Goal: Task Accomplishment & Management: Manage account settings

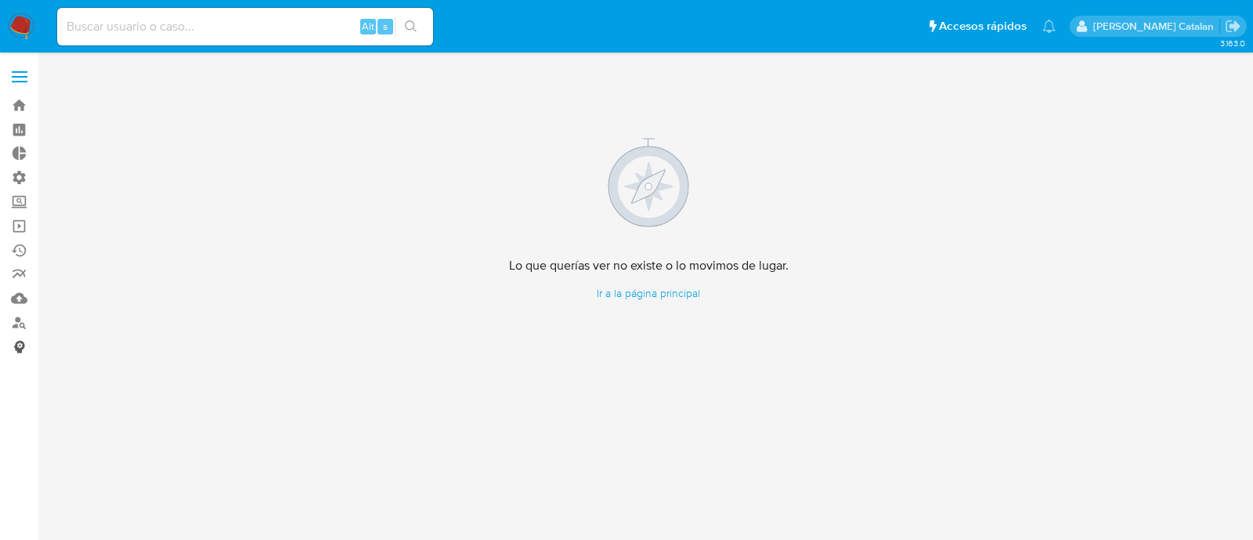
click at [20, 337] on link "Consolidado" at bounding box center [93, 346] width 186 height 24
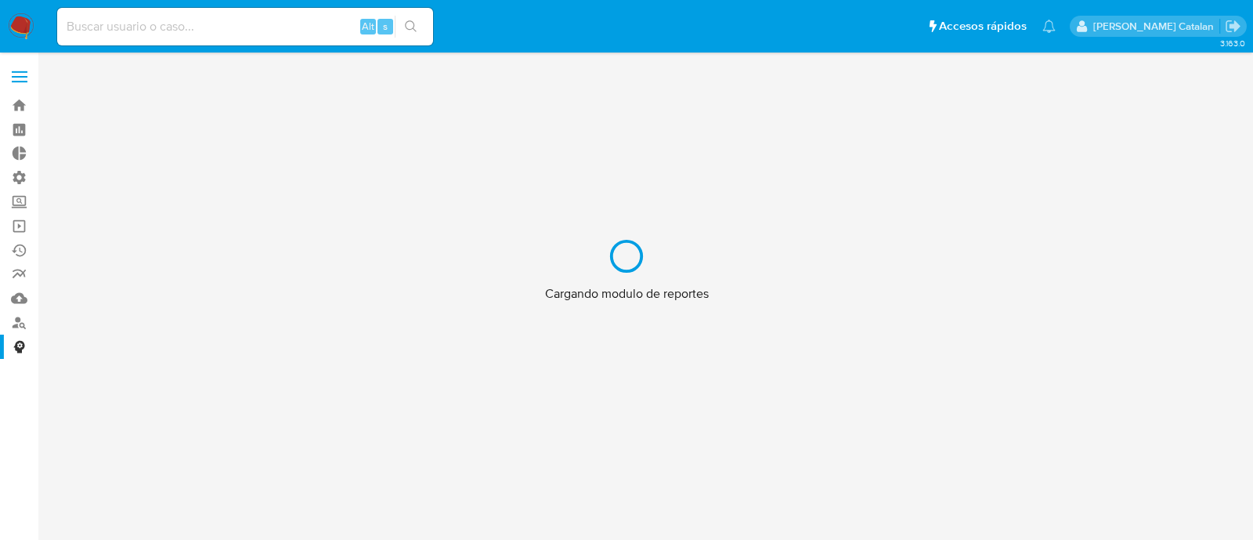
click at [19, 179] on div "Cargando modulo de reportes" at bounding box center [626, 270] width 1253 height 540
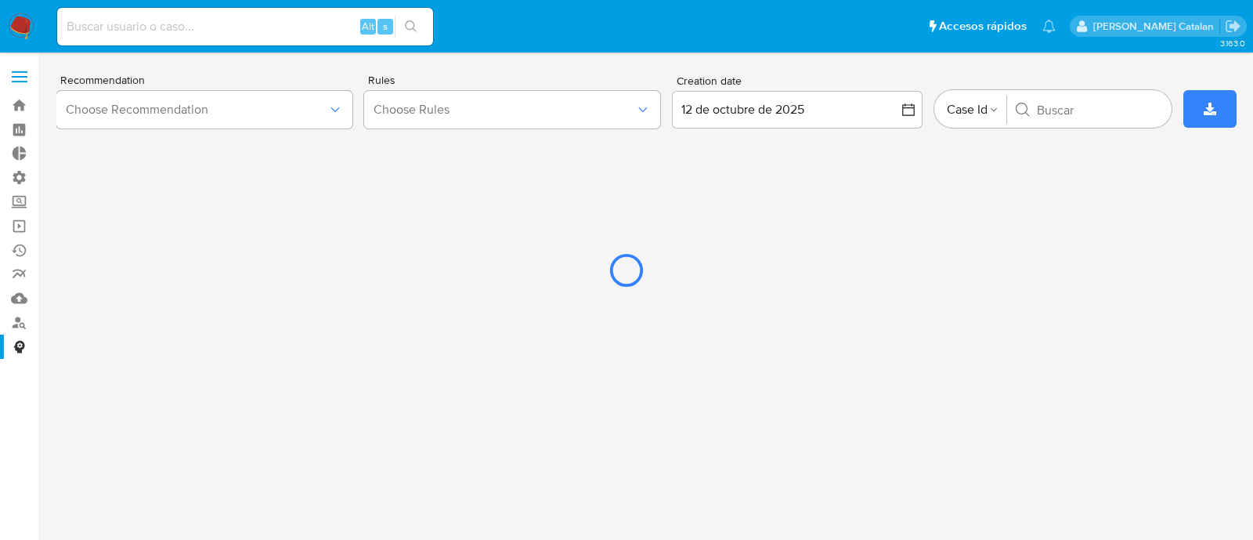
click at [16, 252] on div at bounding box center [626, 270] width 1253 height 540
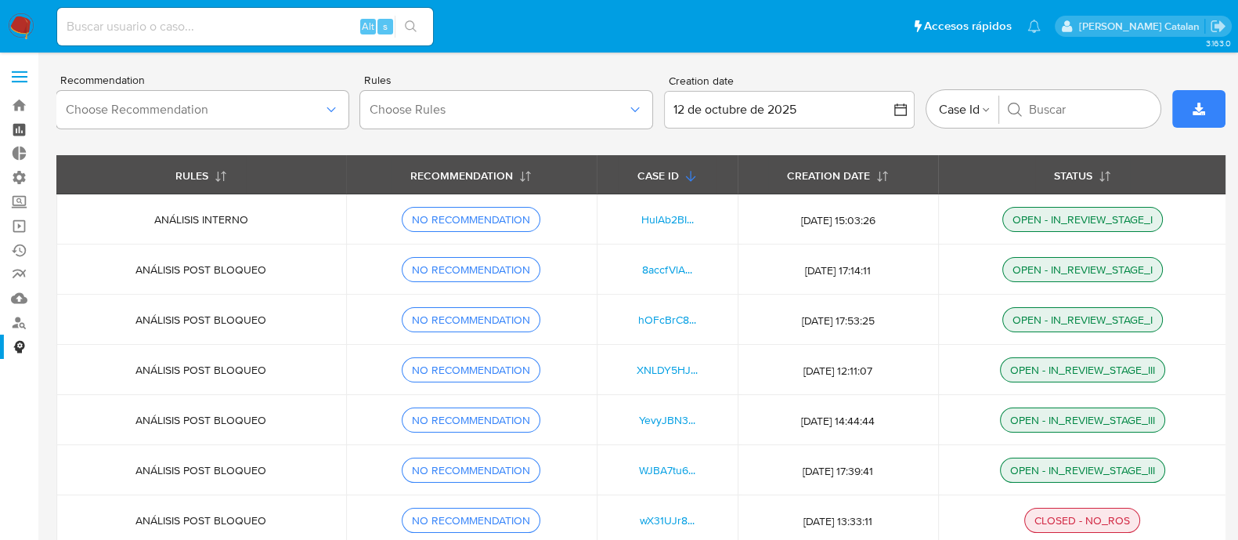
click at [20, 132] on link "Tablero" at bounding box center [93, 129] width 186 height 24
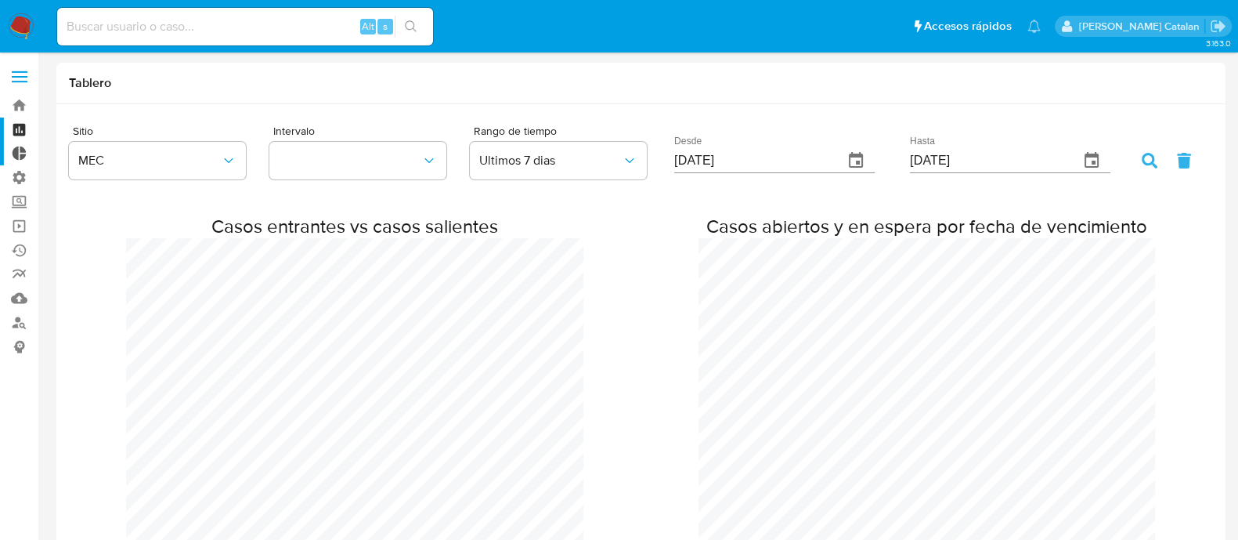
scroll to position [2215, 1237]
click at [20, 147] on link "Tablero Externo" at bounding box center [93, 154] width 186 height 24
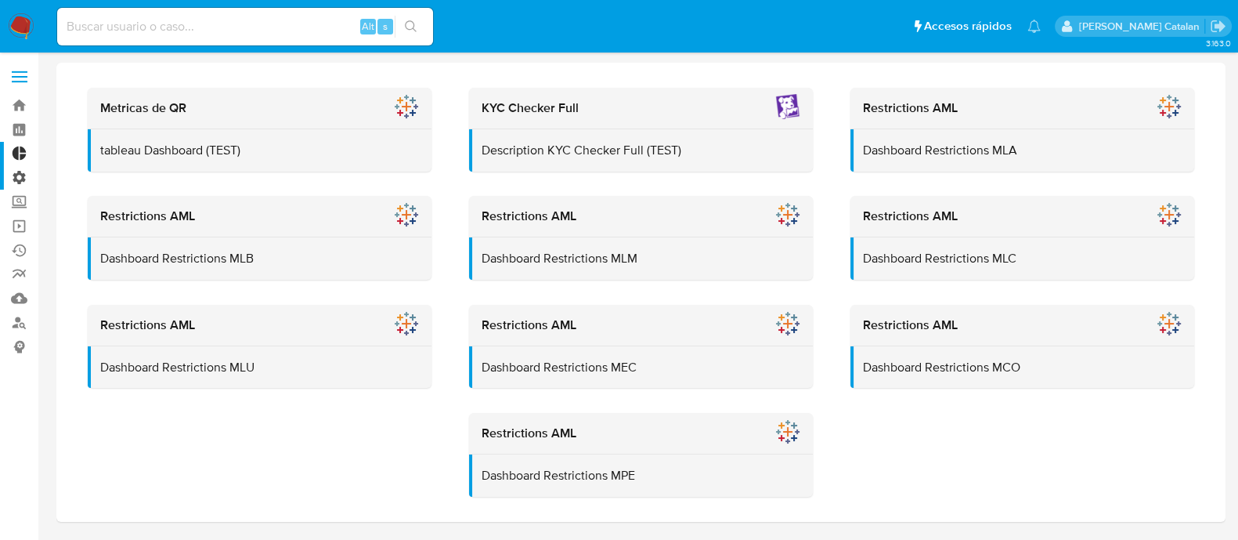
click at [20, 182] on label "Administración" at bounding box center [93, 177] width 186 height 24
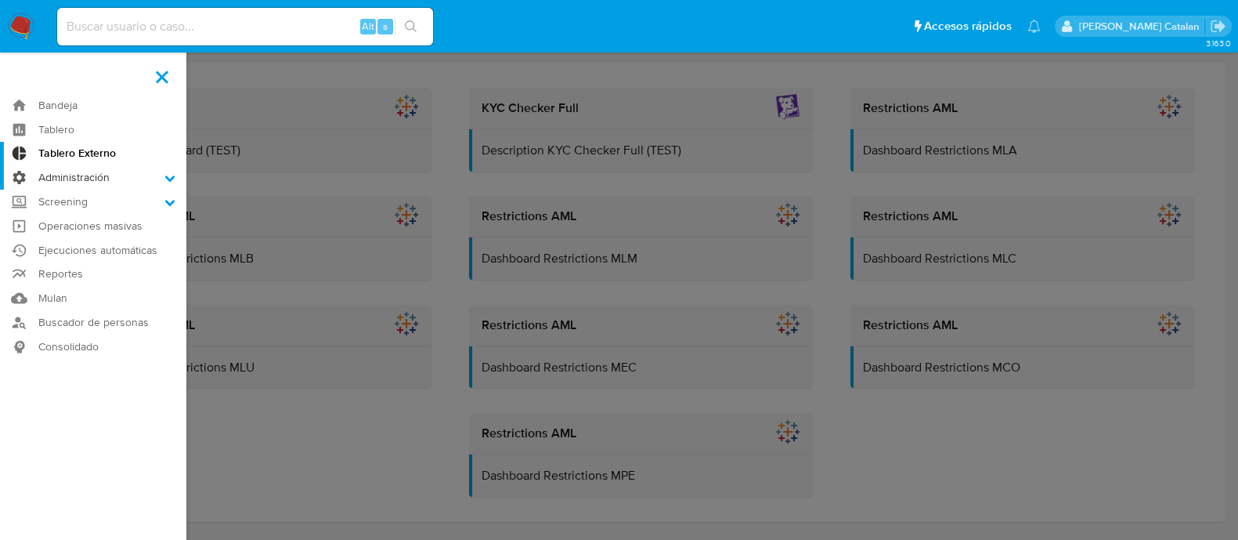
click at [0, 0] on input "Administración" at bounding box center [0, 0] width 0 height 0
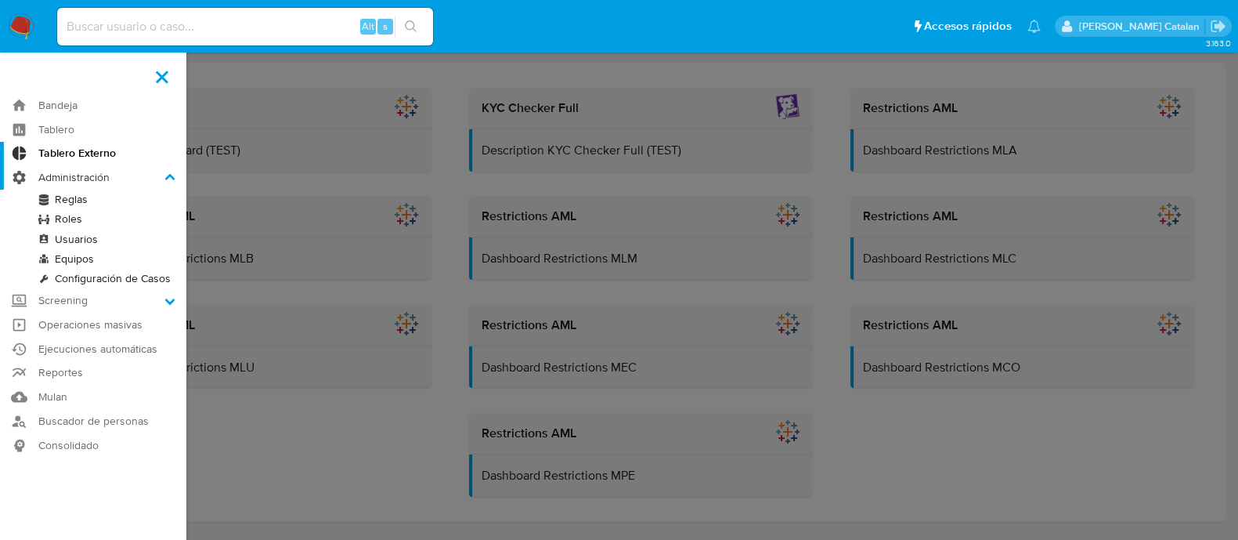
click at [90, 175] on label "Administración" at bounding box center [93, 177] width 186 height 24
click at [0, 0] on input "Administración" at bounding box center [0, 0] width 0 height 0
click at [79, 277] on link "Configuración de Casos" at bounding box center [93, 279] width 186 height 20
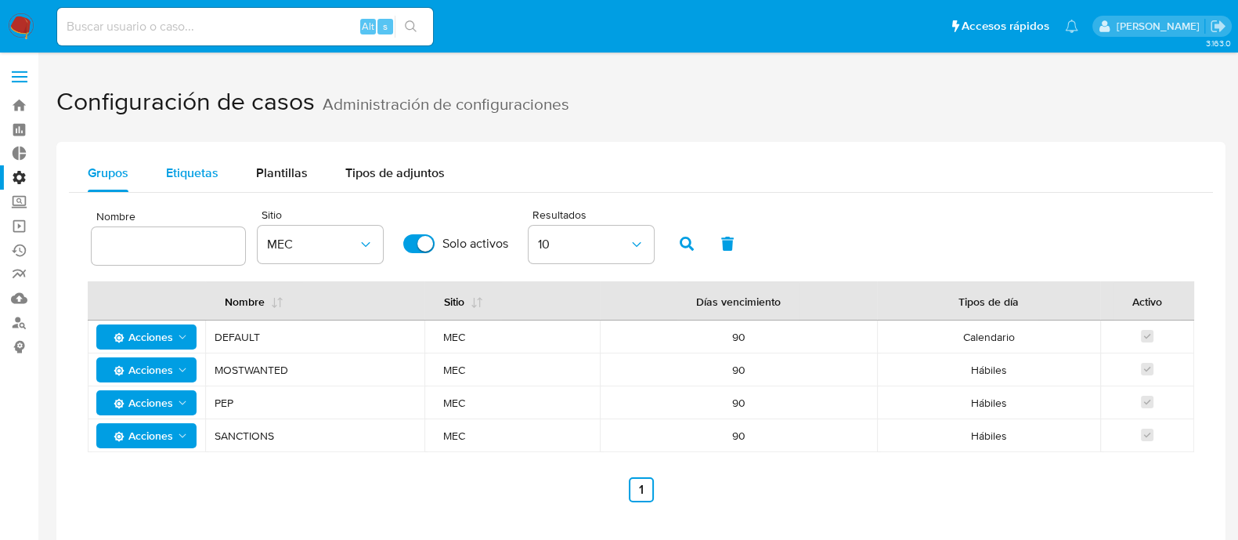
click at [197, 182] on div "Etiquetas" at bounding box center [192, 173] width 52 height 38
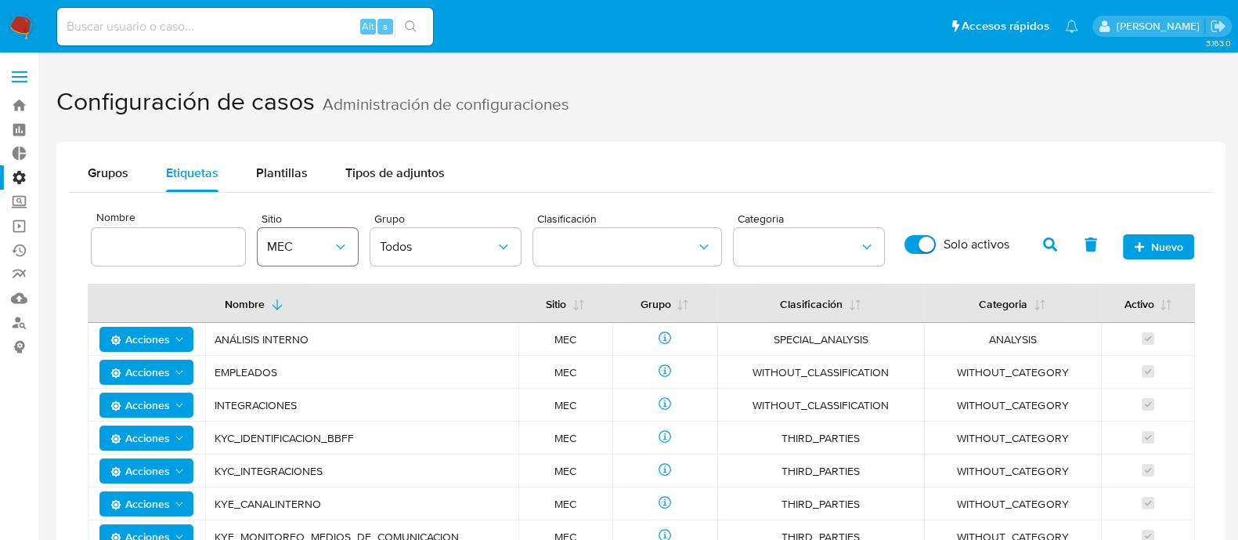
click at [315, 255] on button "MEC" at bounding box center [308, 247] width 100 height 38
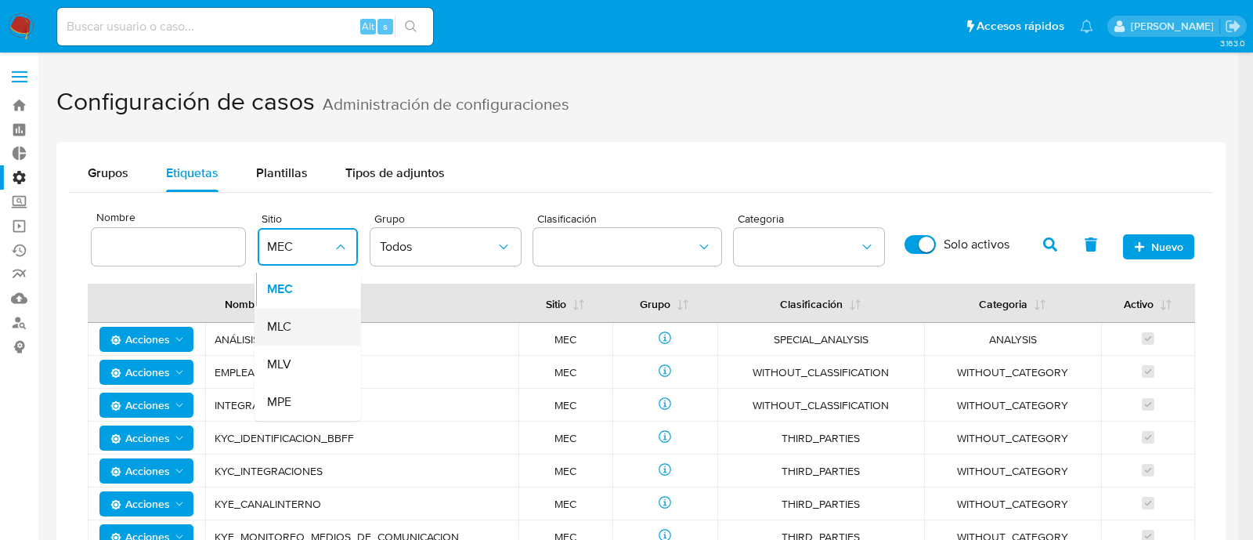
click at [306, 334] on div "MLC" at bounding box center [303, 327] width 72 height 38
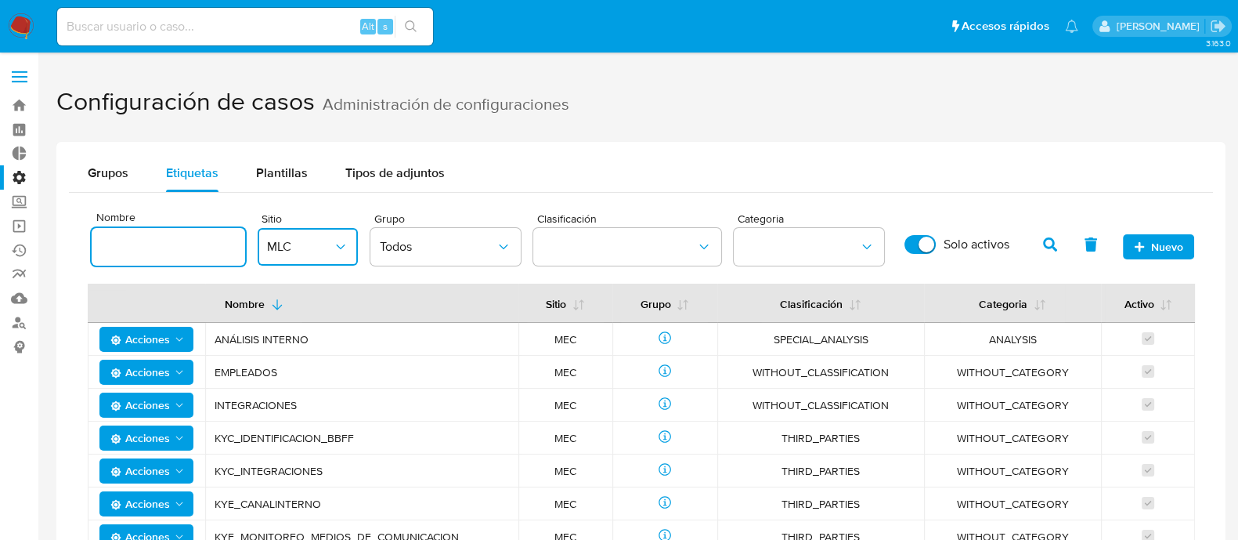
click at [208, 247] on input at bounding box center [168, 246] width 153 height 20
click at [1037, 248] on button "button" at bounding box center [1050, 245] width 41 height 38
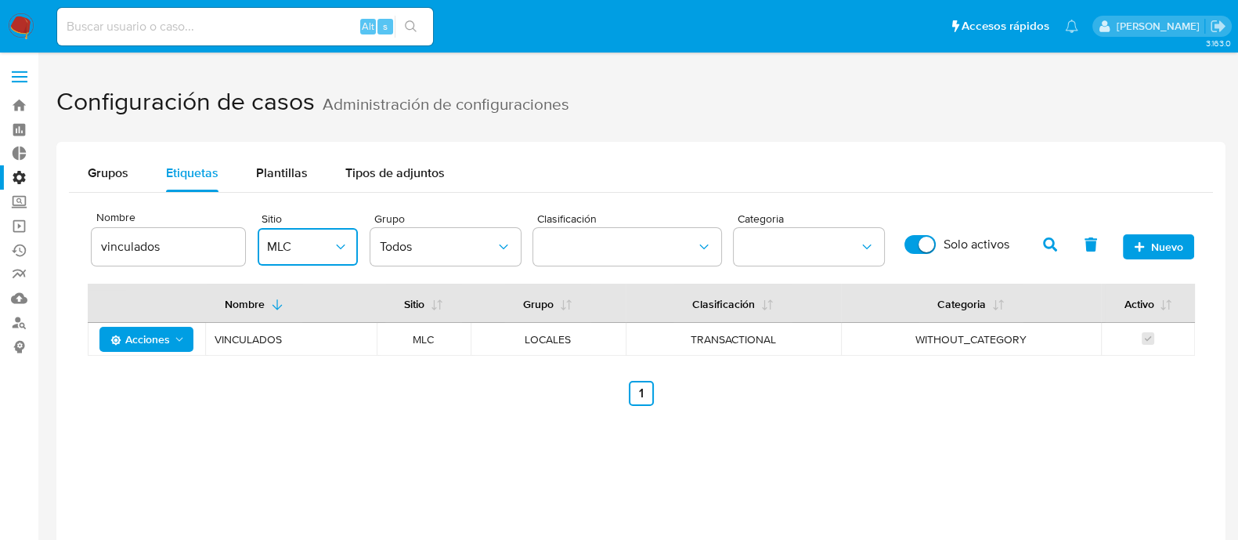
click at [222, 249] on input "vinculados" at bounding box center [168, 246] width 153 height 20
click at [1049, 232] on span "button" at bounding box center [1050, 244] width 14 height 27
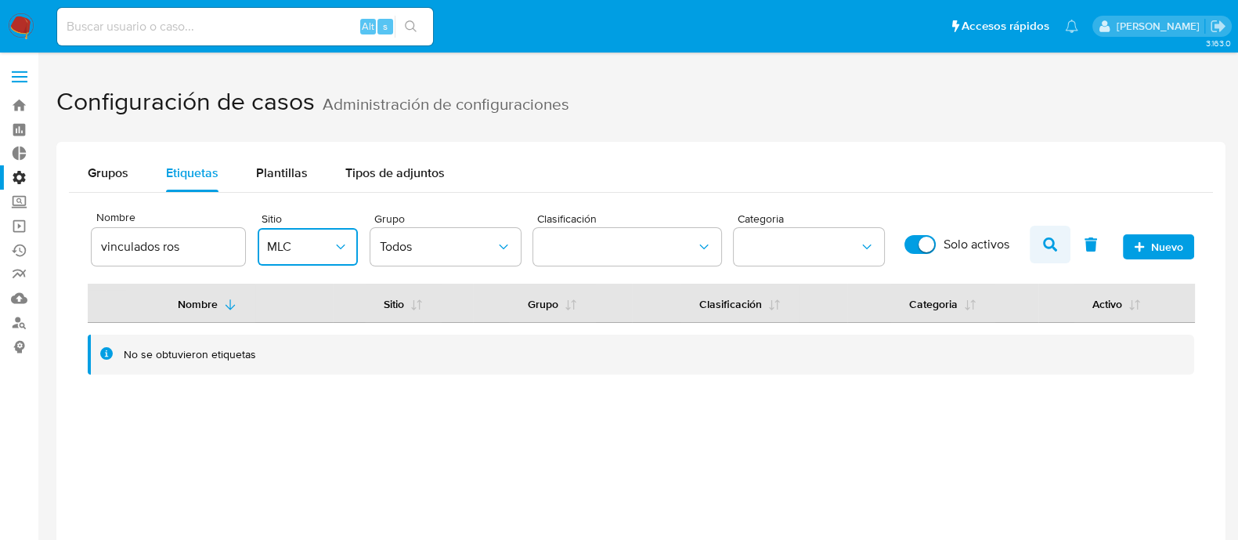
click at [1049, 232] on span "button" at bounding box center [1050, 244] width 14 height 27
click at [211, 246] on input "vinculados ros" at bounding box center [168, 246] width 153 height 20
type input "vinculados"
click at [1034, 241] on button "button" at bounding box center [1050, 245] width 41 height 38
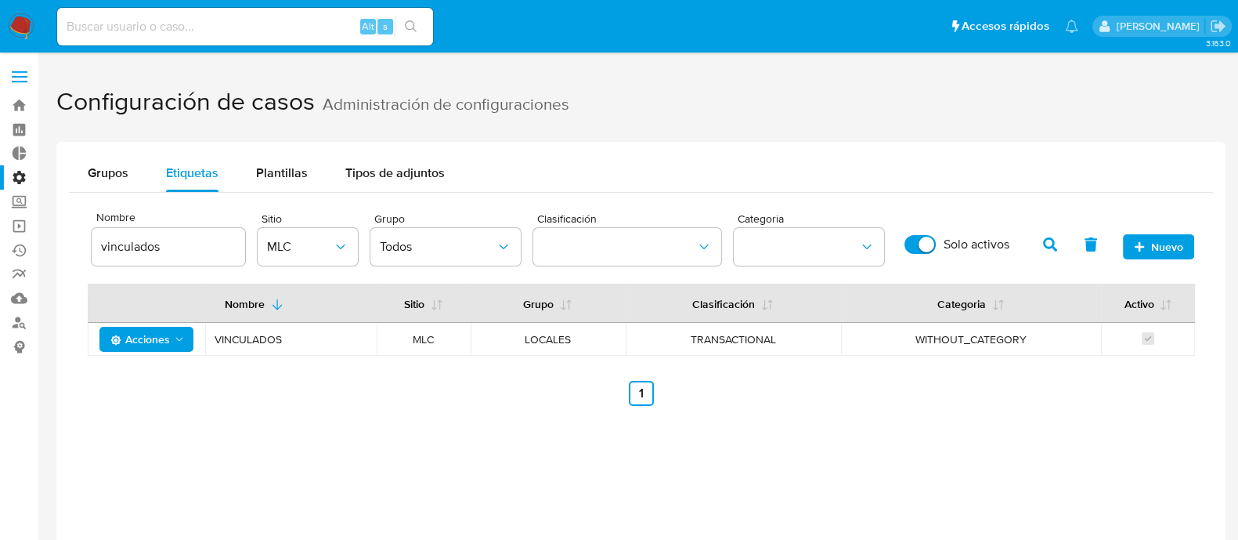
click at [219, 252] on input "vinculados" at bounding box center [168, 246] width 153 height 20
type input "vinculado"
click at [1036, 236] on button "button" at bounding box center [1050, 245] width 41 height 38
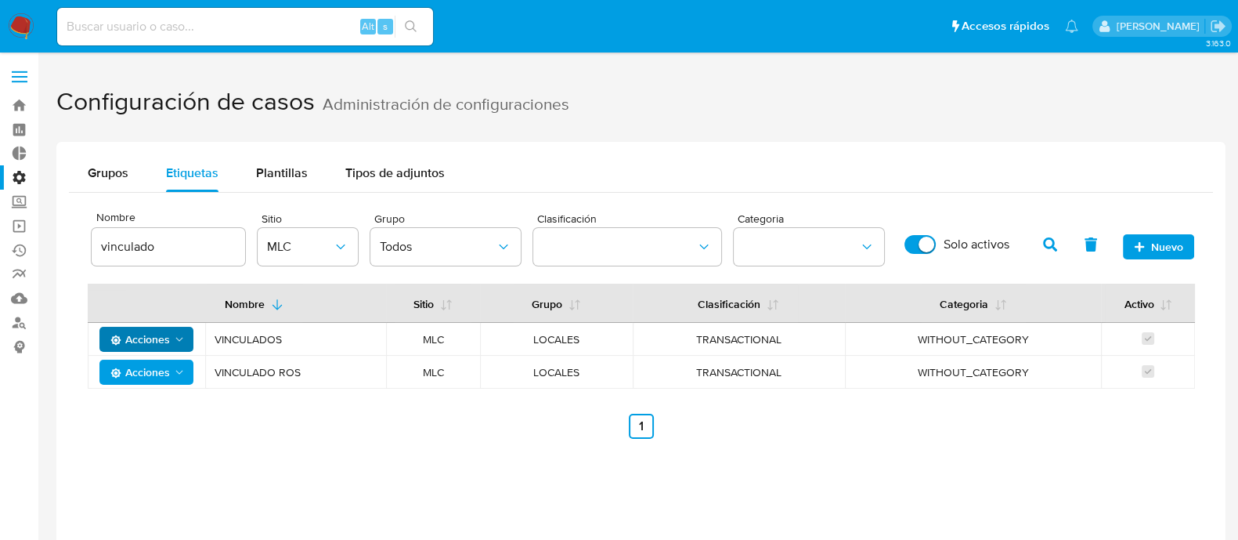
click at [184, 341] on icon "Acciones" at bounding box center [179, 339] width 13 height 13
click at [391, 440] on div "Nombre vinculado Sitio MLC Grupo Todos Clasificación Categoria Solo activos Nue…" at bounding box center [641, 322] width 1144 height 258
click at [182, 333] on icon "Acciones" at bounding box center [179, 339] width 13 height 13
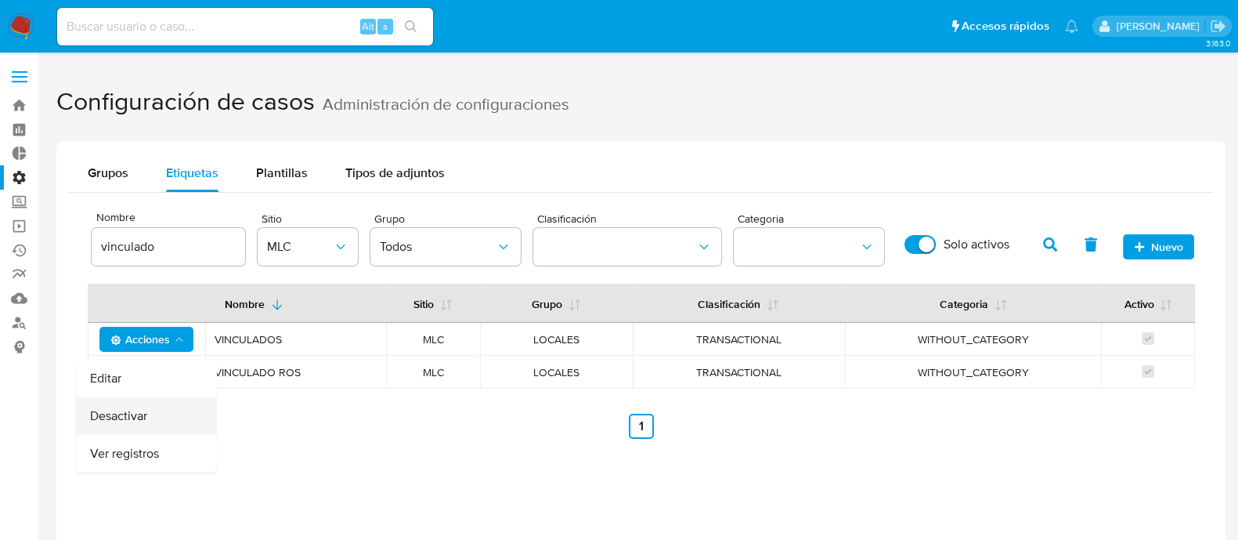
click at [132, 415] on button "Desactivar" at bounding box center [146, 416] width 141 height 38
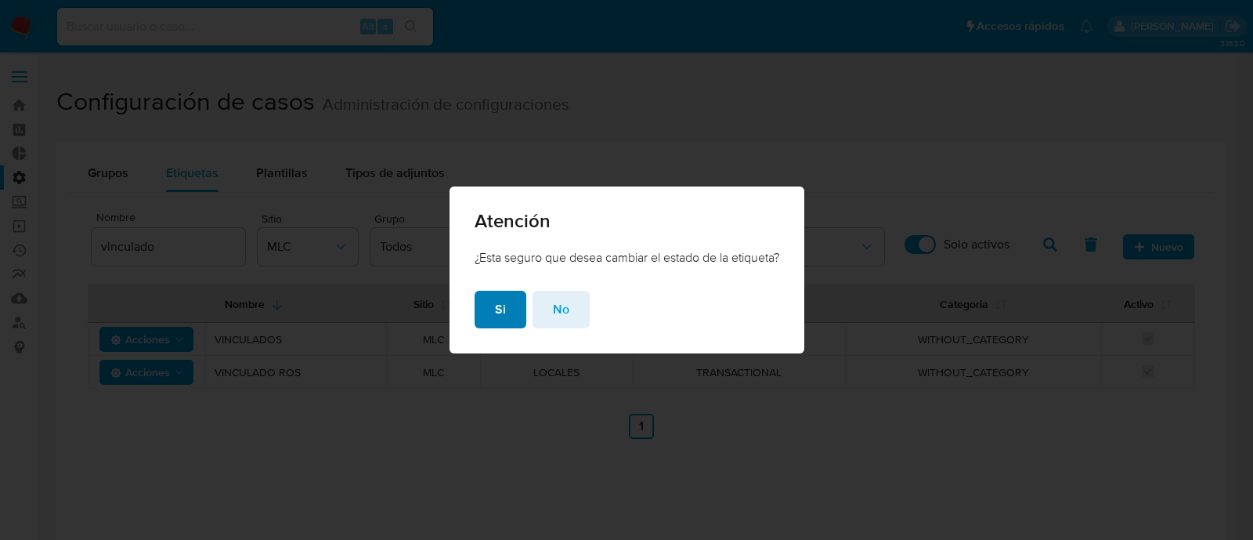
click at [501, 308] on button "Si" at bounding box center [501, 310] width 52 height 38
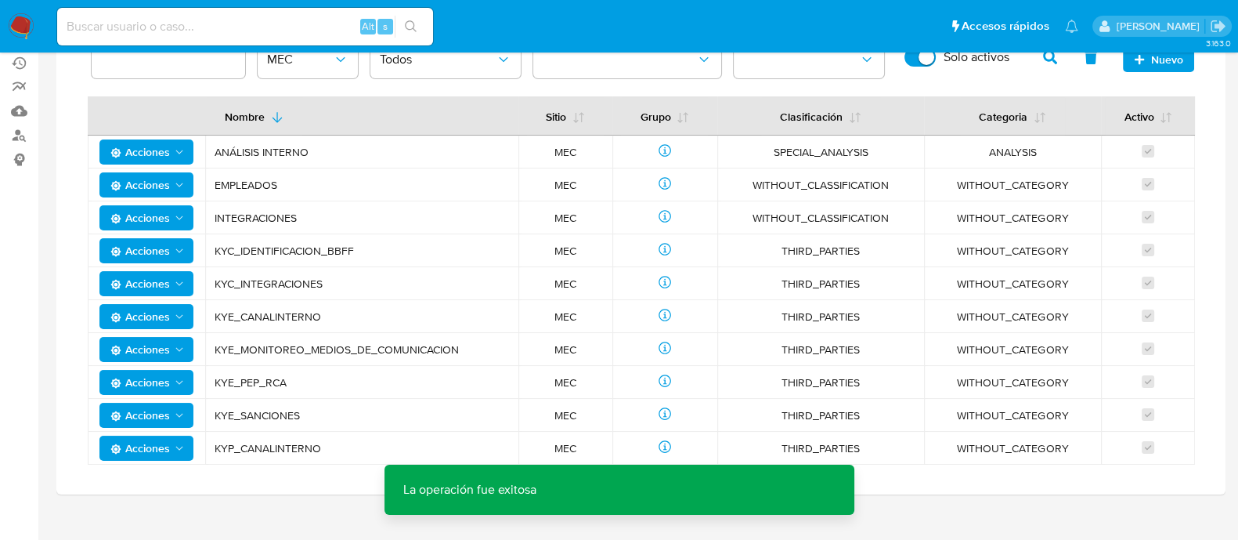
scroll to position [207, 0]
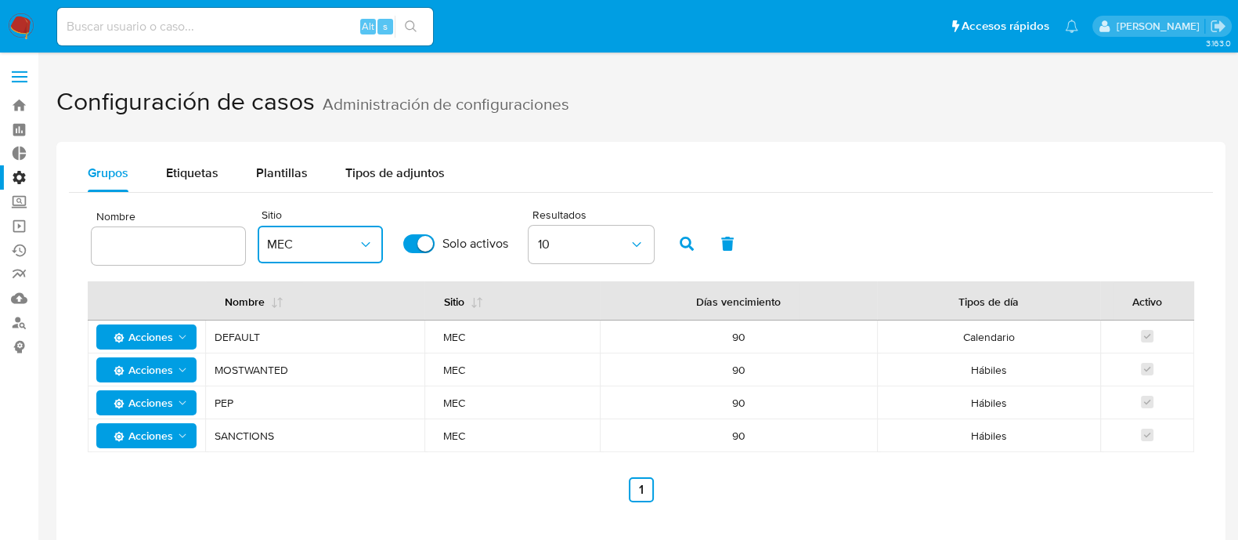
click at [358, 247] on icon "button" at bounding box center [366, 244] width 16 height 16
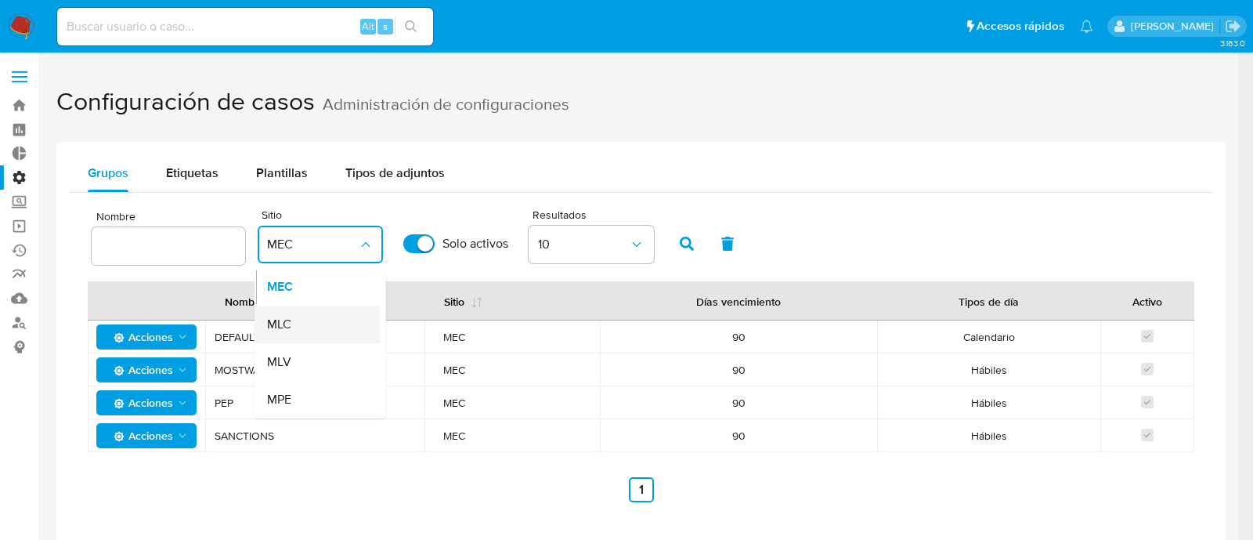
click at [293, 323] on div "MLC" at bounding box center [312, 324] width 91 height 38
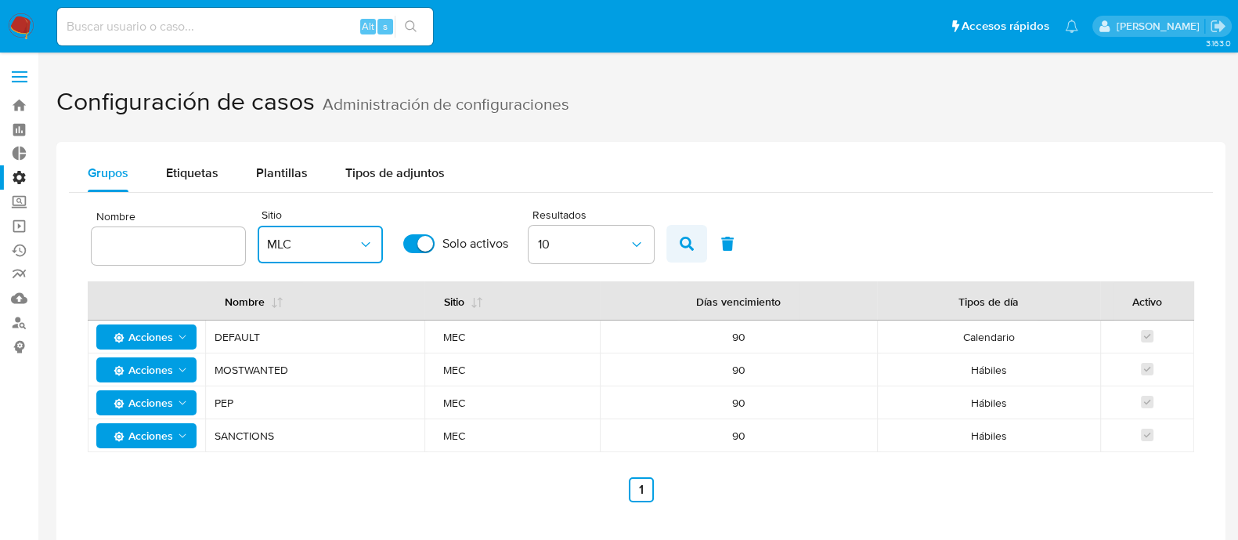
click at [681, 238] on icon "button" at bounding box center [687, 243] width 14 height 14
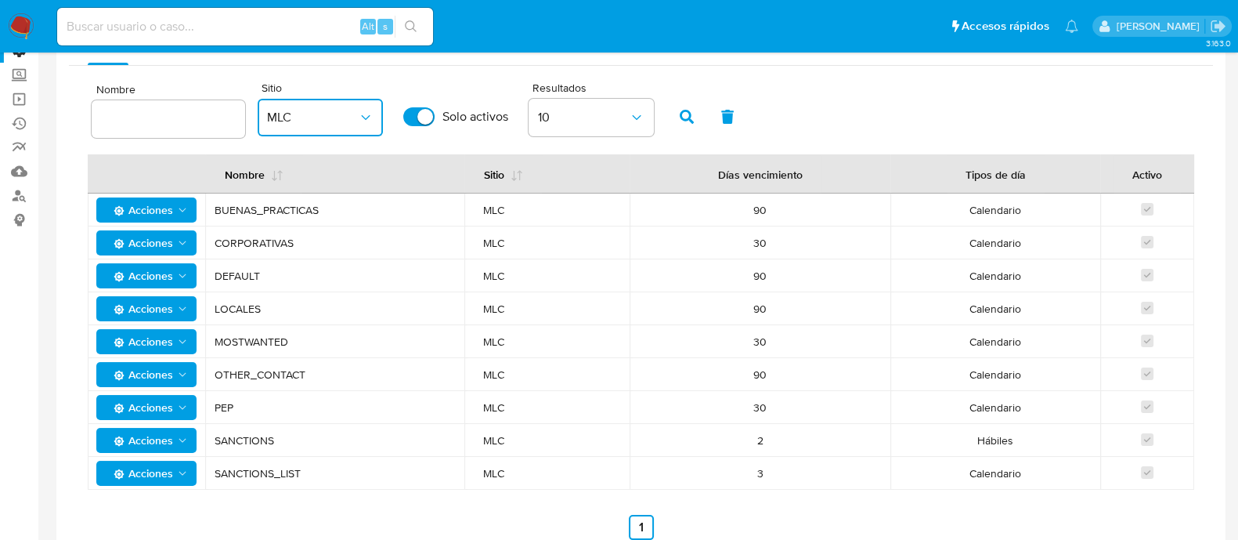
scroll to position [132, 0]
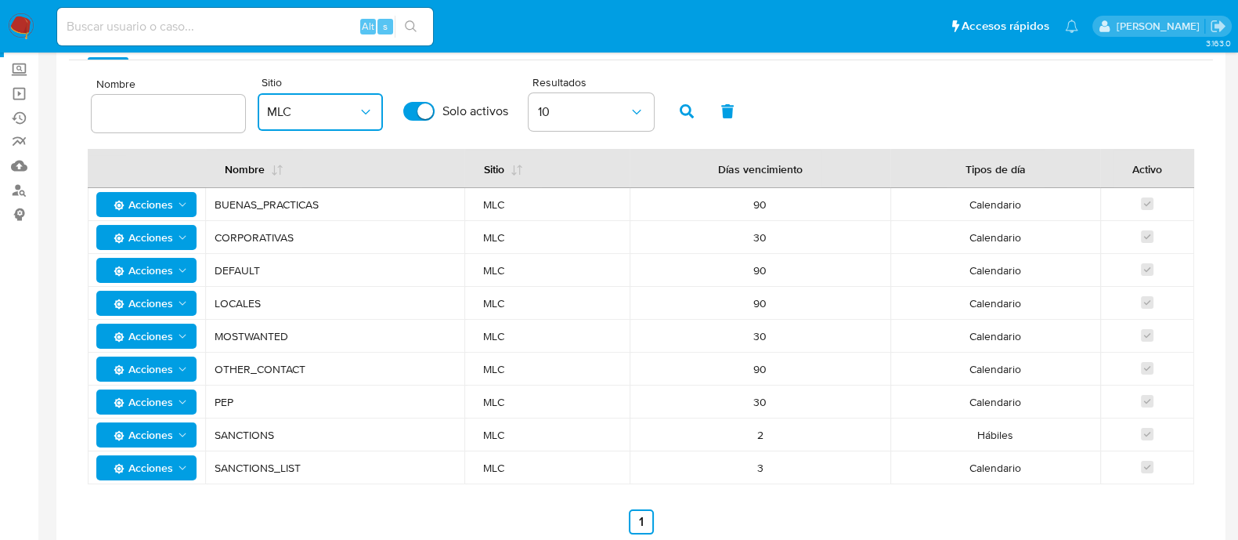
click at [211, 115] on input "text" at bounding box center [168, 113] width 153 height 20
type input "vincu"
click at [668, 103] on button "button" at bounding box center [686, 111] width 41 height 38
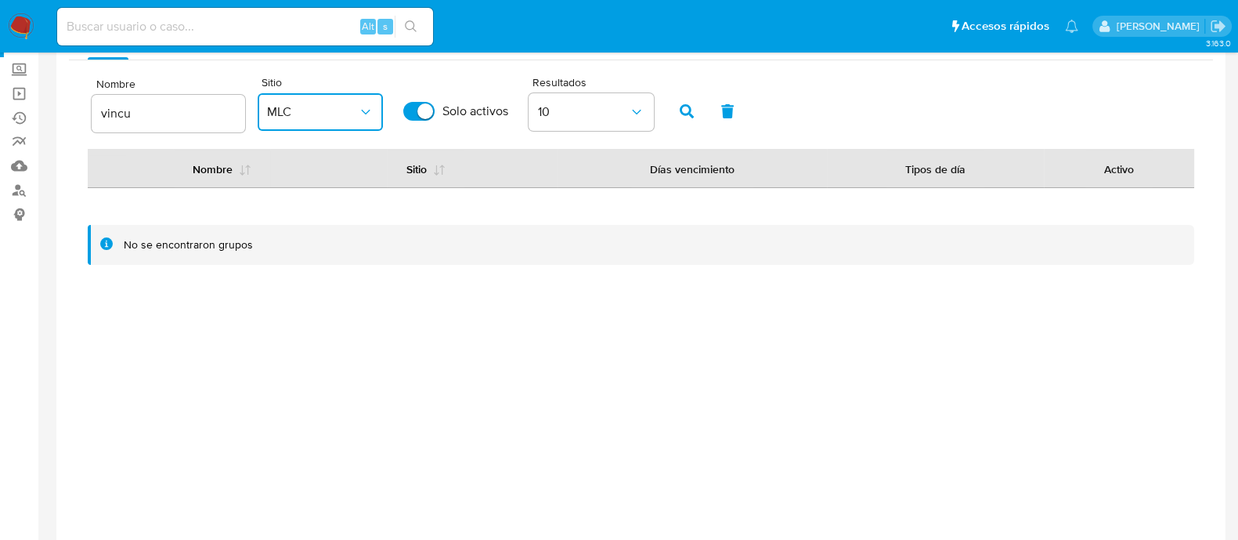
scroll to position [0, 0]
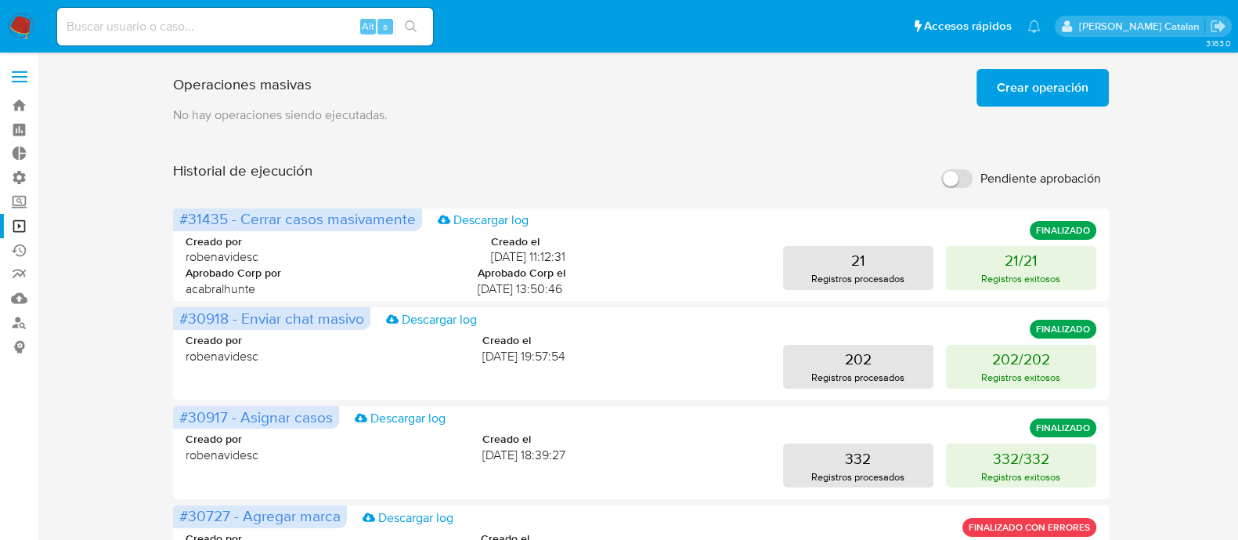
click at [733, 162] on div "Historial de ejecución Pendiente aprobación" at bounding box center [640, 178] width 935 height 34
click at [1006, 92] on span "Crear operación" at bounding box center [1043, 87] width 92 height 34
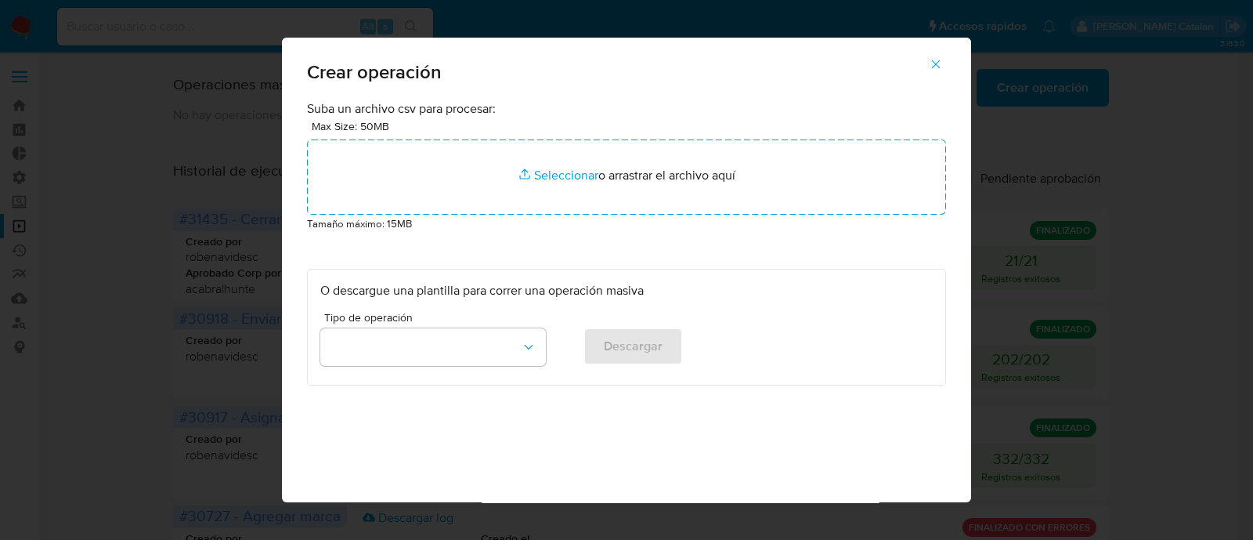
click at [940, 68] on icon "button" at bounding box center [936, 64] width 14 height 14
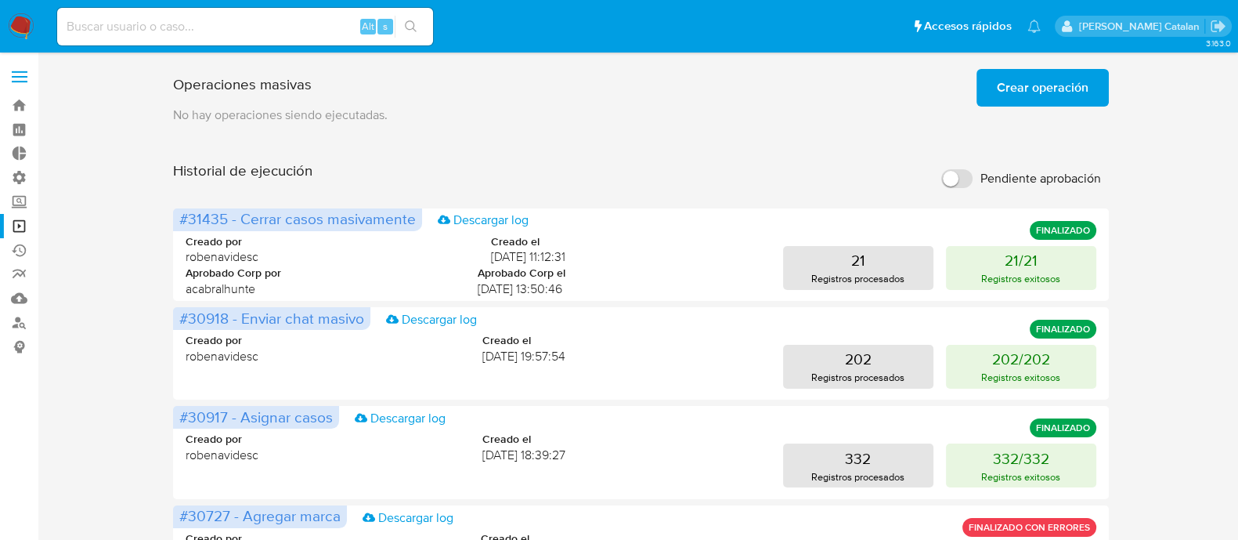
click at [803, 164] on div "Historial de ejecución Pendiente aprobación" at bounding box center [640, 178] width 935 height 34
click at [27, 109] on link "Bandeja" at bounding box center [93, 105] width 186 height 24
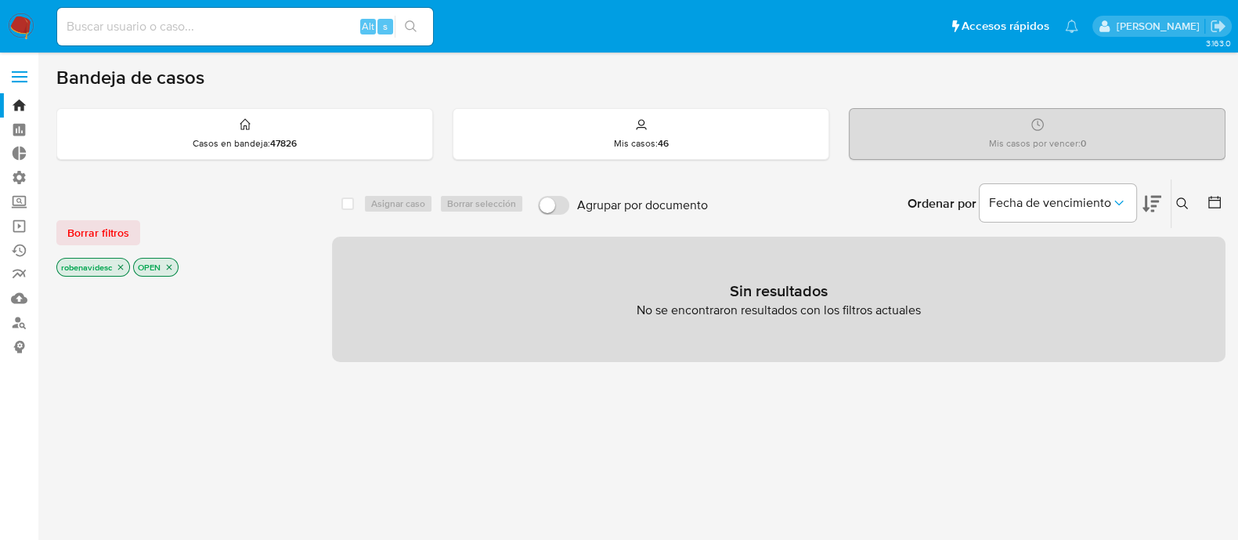
click at [125, 262] on icon "close-filter" at bounding box center [120, 266] width 9 height 9
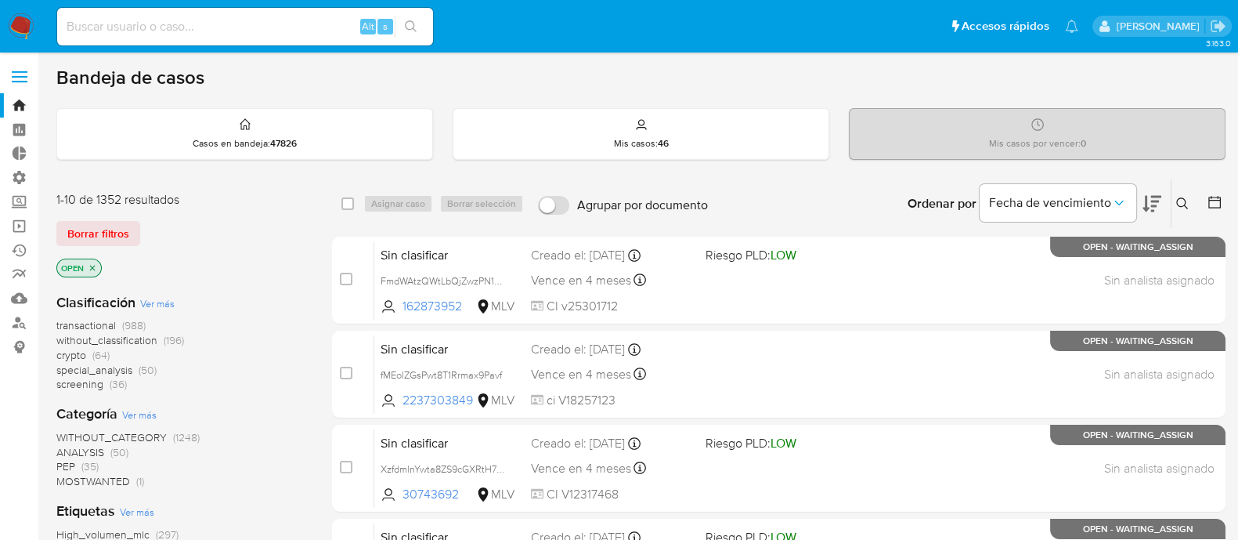
click at [99, 262] on p "OPEN" at bounding box center [79, 267] width 44 height 17
click at [97, 267] on icon "close-filter" at bounding box center [92, 267] width 9 height 9
